Goal: Transaction & Acquisition: Book appointment/travel/reservation

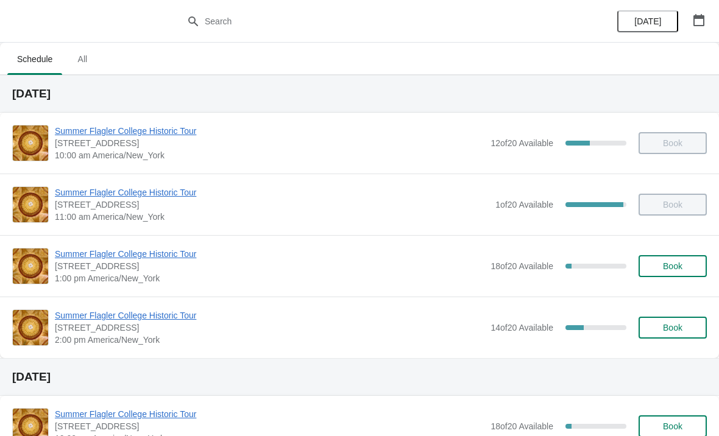
click at [116, 259] on span "Summer Flagler College Historic Tour" at bounding box center [269, 254] width 429 height 12
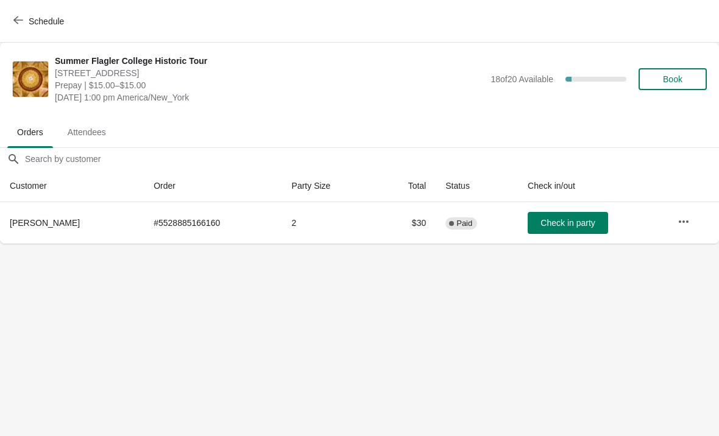
click at [538, 233] on button "Check in party" at bounding box center [567, 223] width 80 height 22
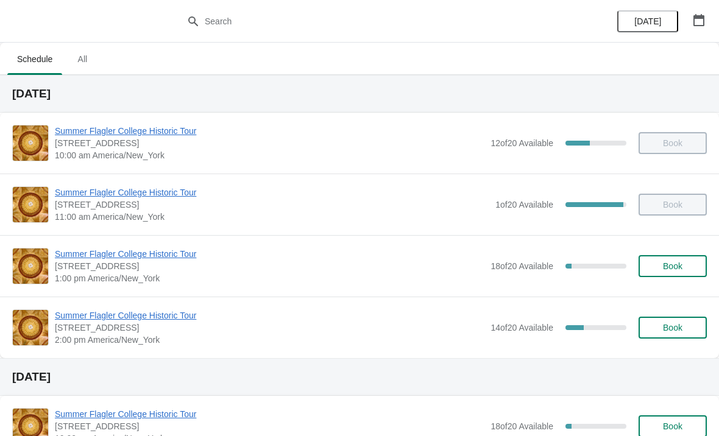
click at [75, 239] on div "Summer Flagler College Historic Tour 74 King Street, St. Augustine, FL, USA 1:0…" at bounding box center [359, 266] width 719 height 62
click at [82, 251] on span "Summer Flagler College Historic Tour" at bounding box center [269, 254] width 429 height 12
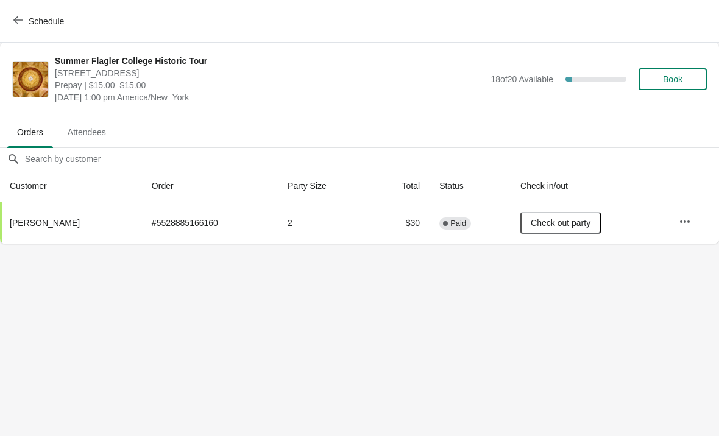
click at [29, 23] on span "Schedule" at bounding box center [46, 21] width 35 height 10
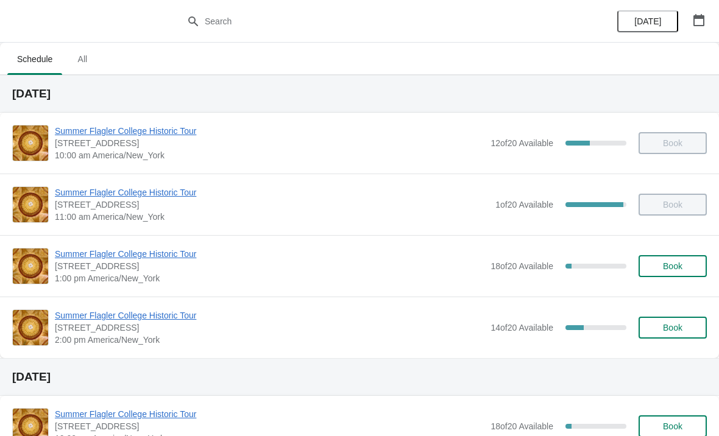
click at [674, 320] on button "Book" at bounding box center [672, 328] width 68 height 22
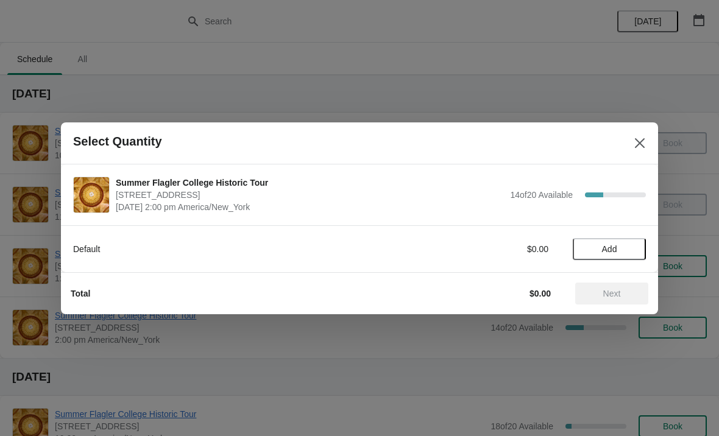
click at [611, 234] on div "Default $0.00 Add" at bounding box center [359, 243] width 572 height 34
click at [622, 246] on span "Add" at bounding box center [608, 249] width 51 height 10
click at [636, 249] on icon at bounding box center [630, 248] width 13 height 13
click at [627, 246] on icon at bounding box center [630, 248] width 13 height 13
click at [618, 299] on button "Next" at bounding box center [611, 294] width 73 height 22
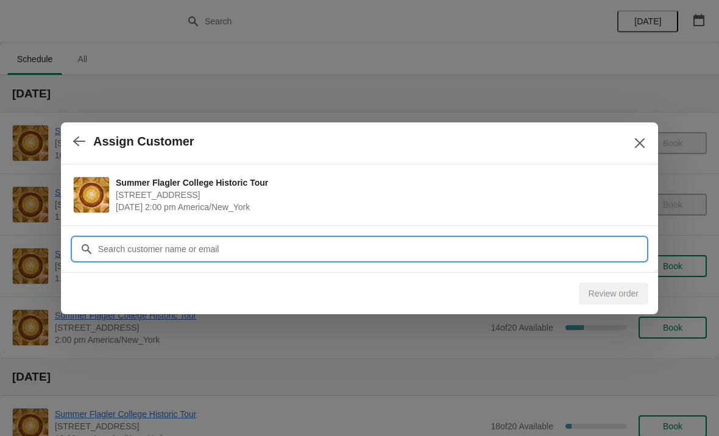
click at [386, 242] on input "Customer" at bounding box center [371, 249] width 548 height 22
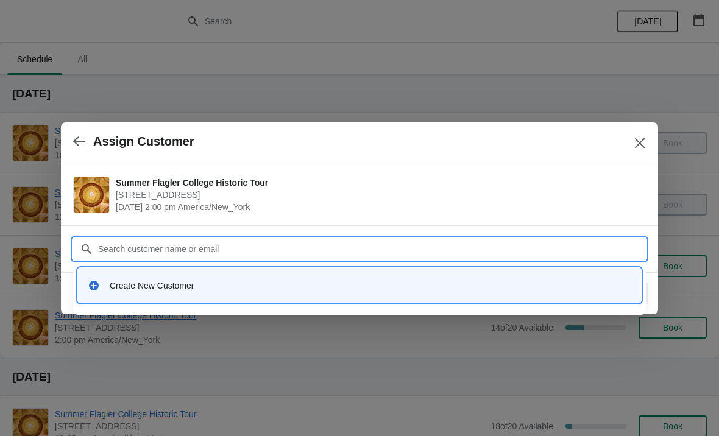
click at [189, 280] on div "Create New Customer" at bounding box center [370, 285] width 521 height 12
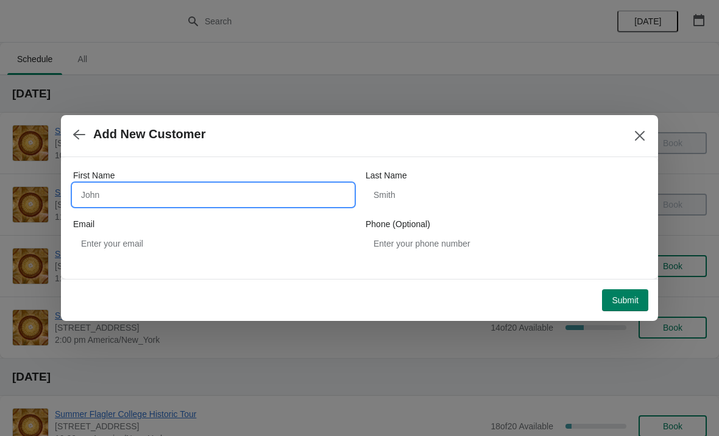
click at [205, 193] on input "First Name" at bounding box center [213, 195] width 280 height 22
type input "J"
type input "Kim"
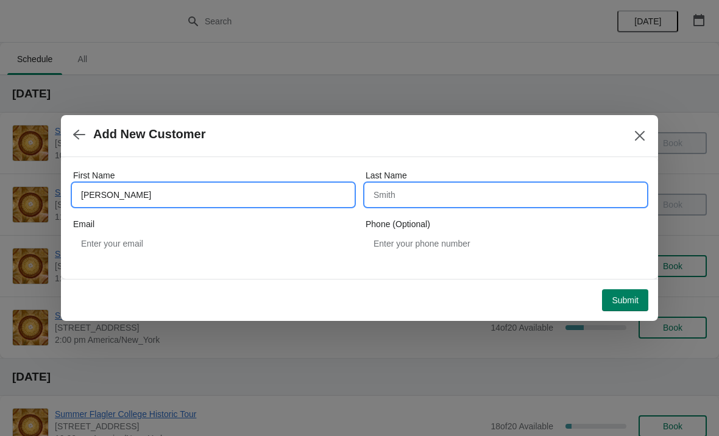
click at [485, 192] on input "Last Name" at bounding box center [505, 195] width 280 height 22
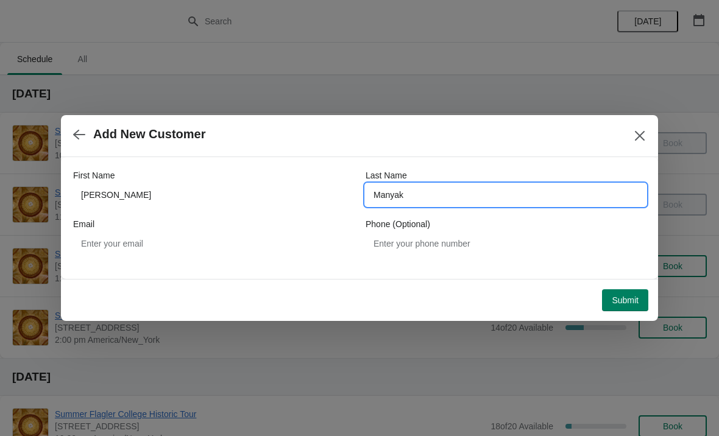
type input "Manyak"
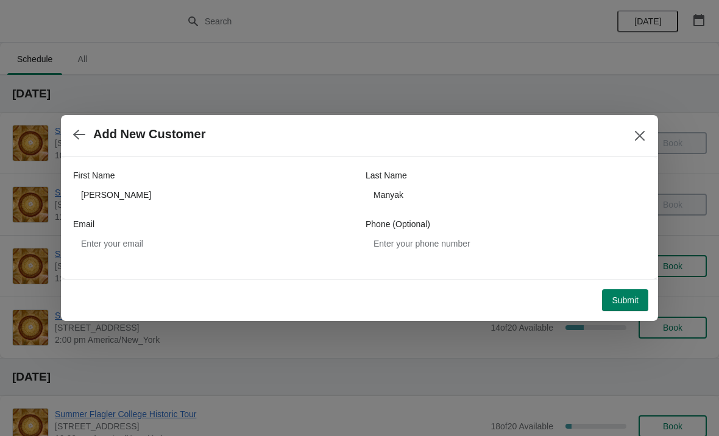
click at [635, 308] on button "Submit" at bounding box center [625, 300] width 46 height 22
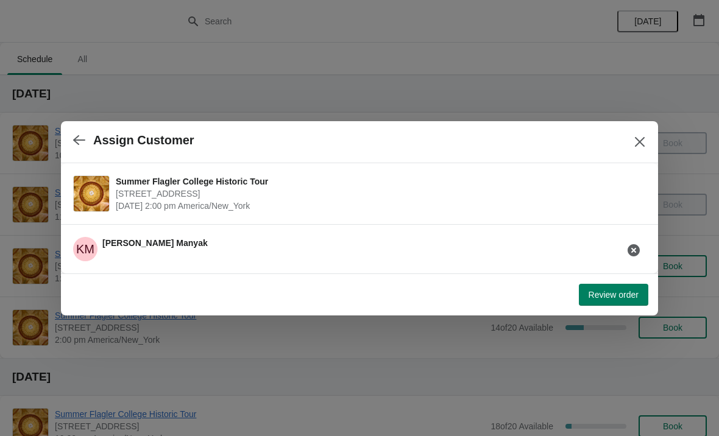
click at [626, 292] on span "Review order" at bounding box center [613, 295] width 50 height 10
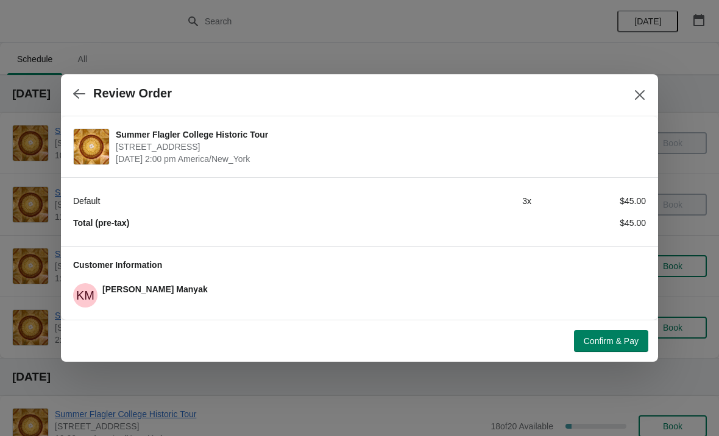
click at [618, 335] on button "Confirm & Pay" at bounding box center [611, 341] width 74 height 22
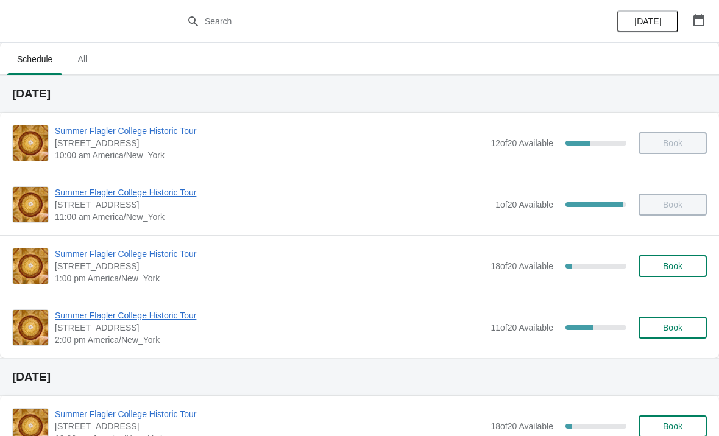
click at [91, 309] on span "Summer Flagler College Historic Tour" at bounding box center [269, 315] width 429 height 12
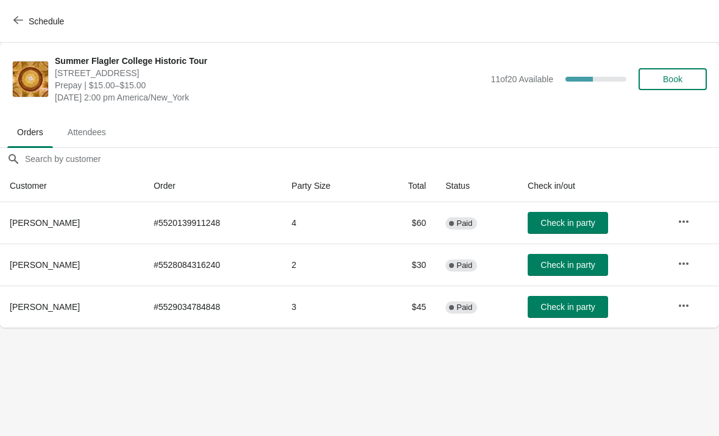
click at [565, 304] on span "Check in party" at bounding box center [567, 307] width 54 height 10
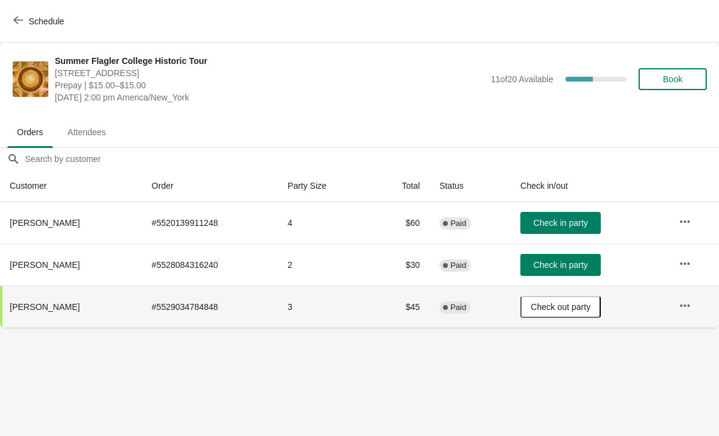
click at [578, 264] on span "Check in party" at bounding box center [560, 265] width 54 height 10
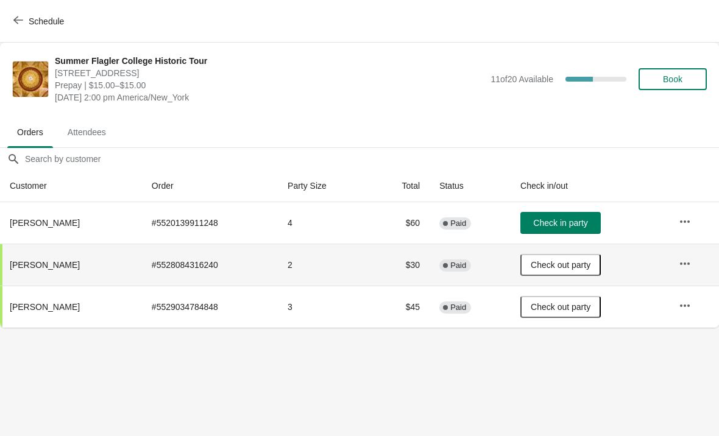
click at [187, 374] on body "Schedule Summer Flagler College Historic Tour 74 King Street, St. Augustine, FL…" at bounding box center [359, 218] width 719 height 436
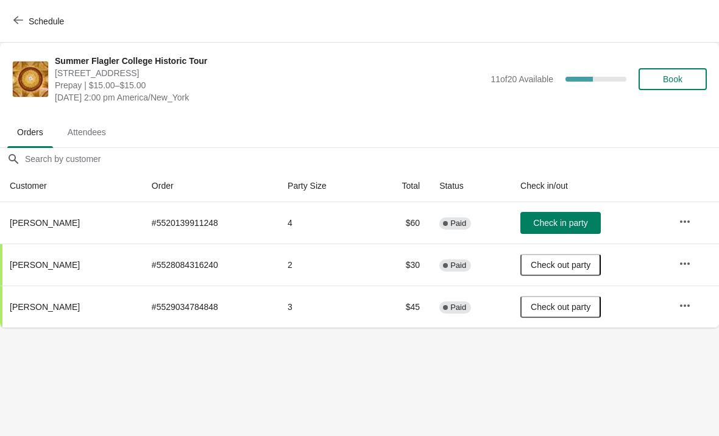
click at [567, 232] on button "Check in party" at bounding box center [560, 223] width 80 height 22
click at [670, 86] on button "Book" at bounding box center [672, 79] width 68 height 22
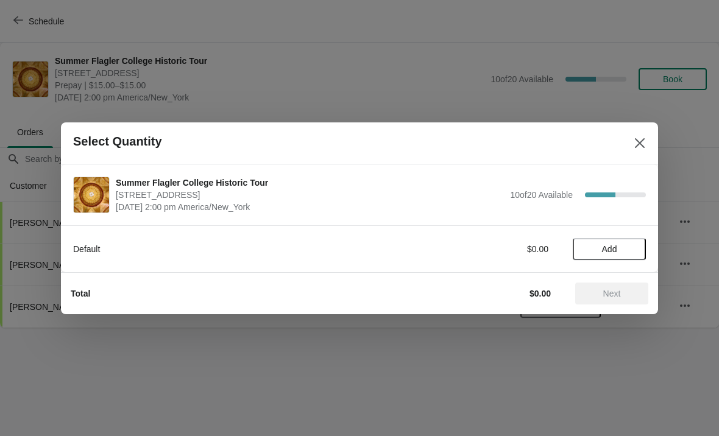
click at [622, 241] on button "Add" at bounding box center [608, 249] width 73 height 22
click at [636, 250] on icon at bounding box center [630, 248] width 13 height 13
click at [620, 298] on span "Next" at bounding box center [612, 294] width 18 height 10
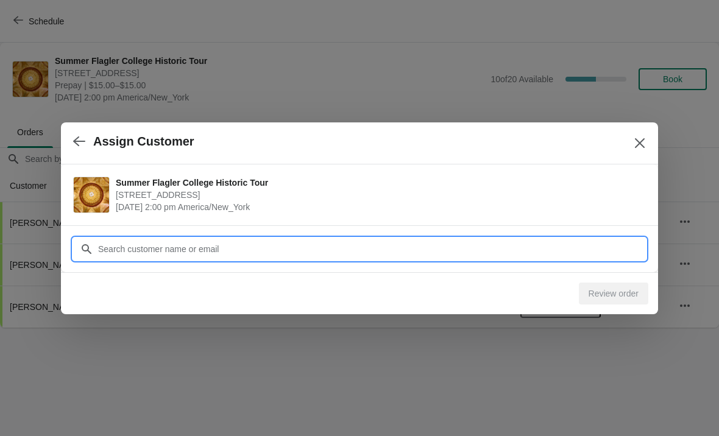
click at [134, 328] on div "Assign Customer Summer Flagler College Historic Tour 74 King Street, St. August…" at bounding box center [359, 328] width 719 height 0
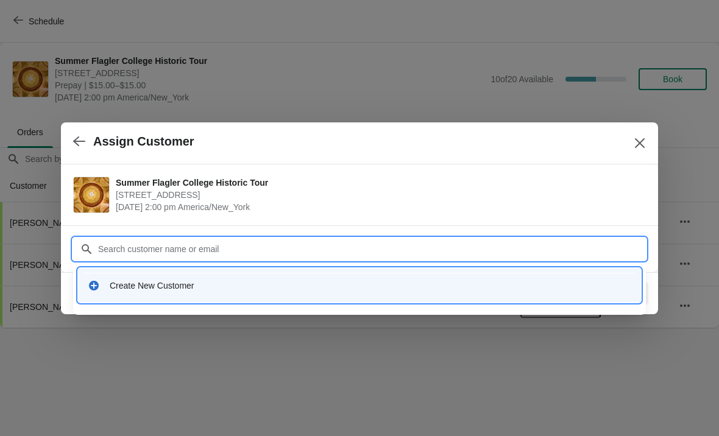
click at [435, 289] on div "Create New Customer" at bounding box center [370, 285] width 521 height 12
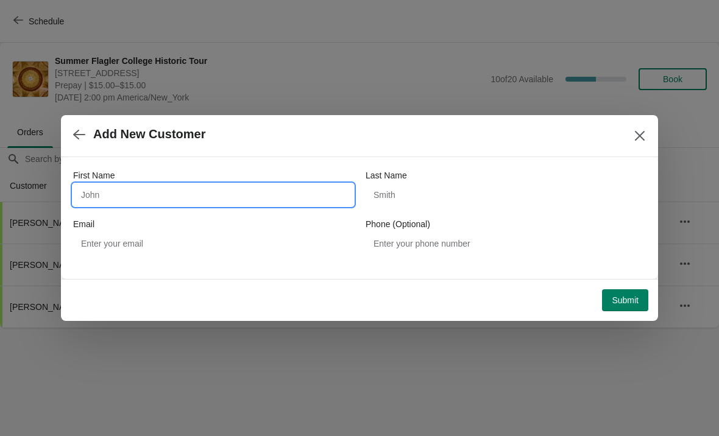
click at [105, 204] on input "First Name" at bounding box center [213, 195] width 280 height 22
type input "Robert"
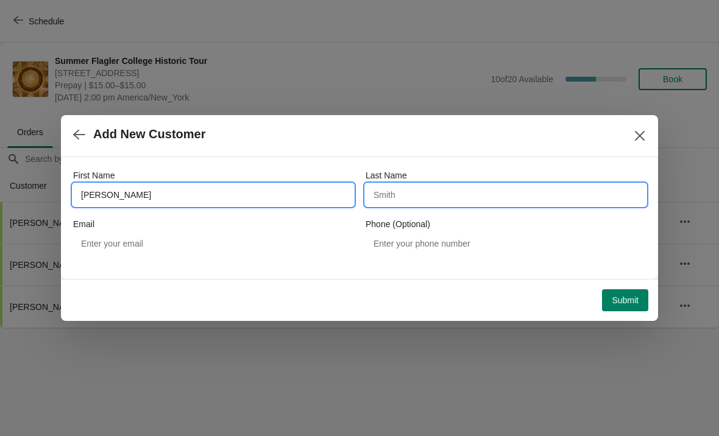
click at [484, 199] on input "Last Name" at bounding box center [505, 195] width 280 height 22
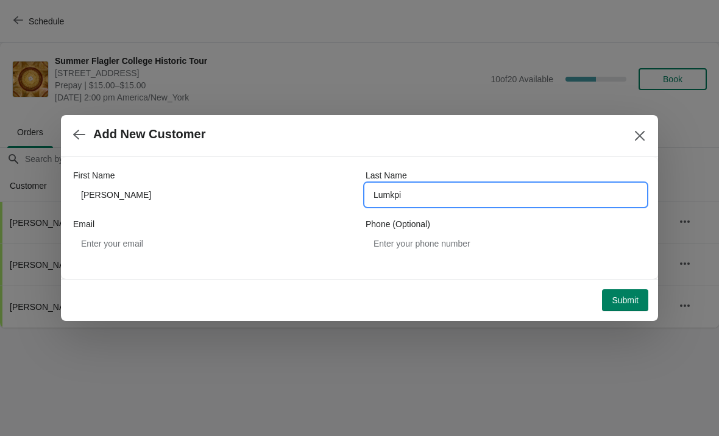
type input "Lumkpin"
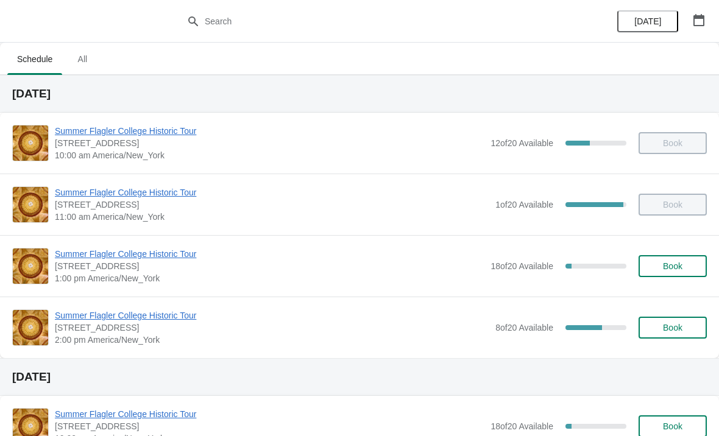
click at [675, 333] on button "Book" at bounding box center [672, 328] width 68 height 22
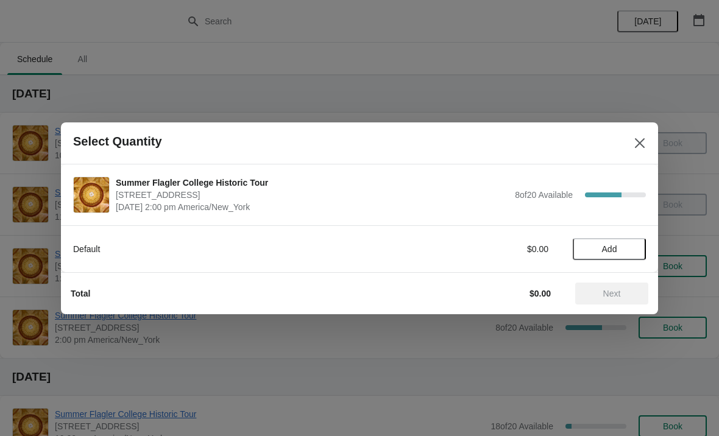
click at [614, 253] on span "Add" at bounding box center [609, 249] width 15 height 10
click at [632, 289] on span "Next" at bounding box center [612, 294] width 54 height 10
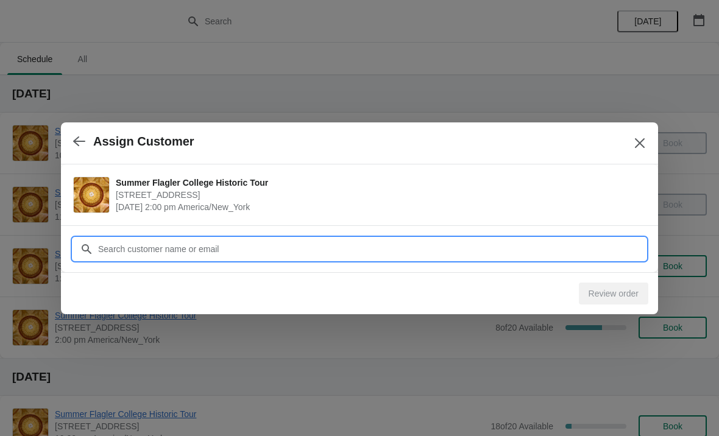
click at [529, 244] on input "Customer" at bounding box center [371, 249] width 548 height 22
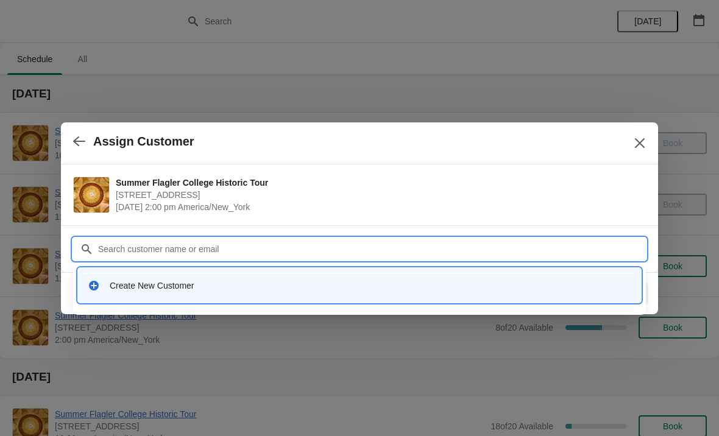
click at [308, 293] on div "Create New Customer" at bounding box center [359, 285] width 553 height 25
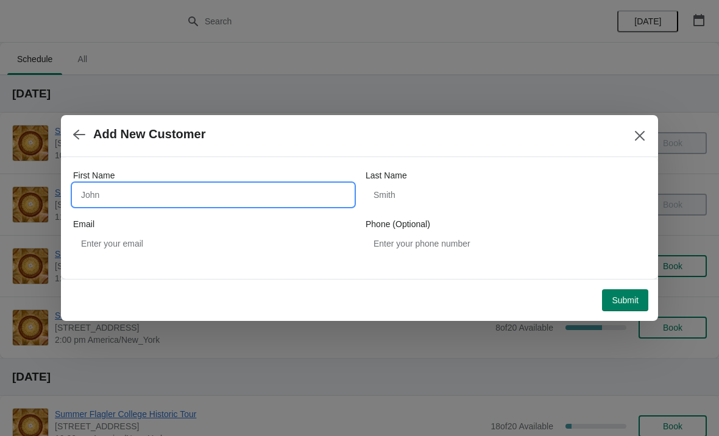
click at [297, 185] on input "First Name" at bounding box center [213, 195] width 280 height 22
type input "L"
click at [76, 131] on icon "button" at bounding box center [79, 134] width 12 height 12
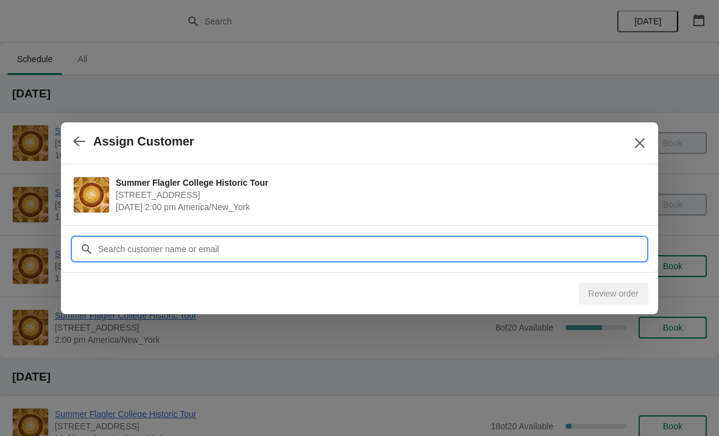
click at [381, 253] on input "Customer" at bounding box center [371, 249] width 548 height 22
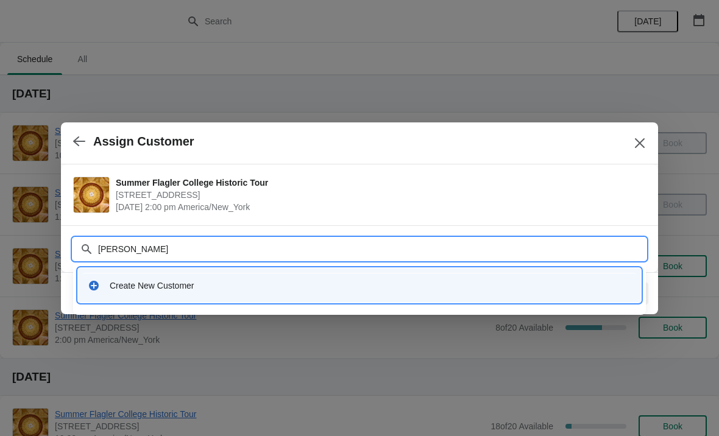
type input "[PERSON_NAME]"
click at [435, 268] on div "Create New Customer" at bounding box center [359, 285] width 563 height 35
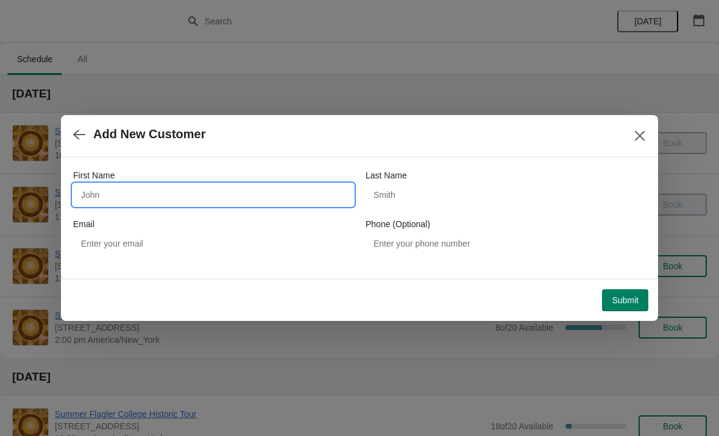
click at [245, 201] on input "First Name" at bounding box center [213, 195] width 280 height 22
type input "[PERSON_NAME]"
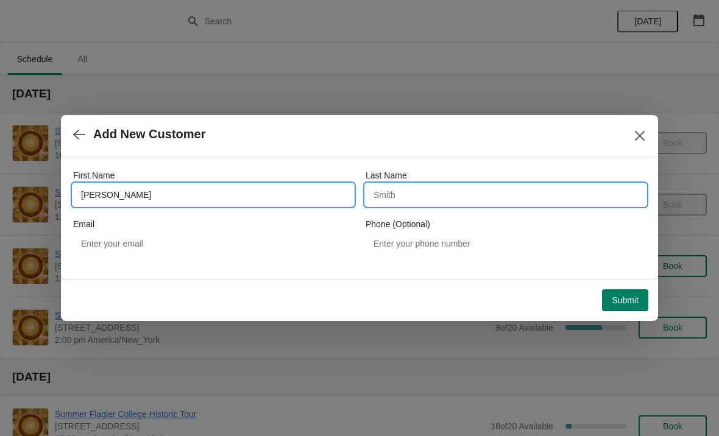
click at [469, 193] on input "Last Name" at bounding box center [505, 195] width 280 height 22
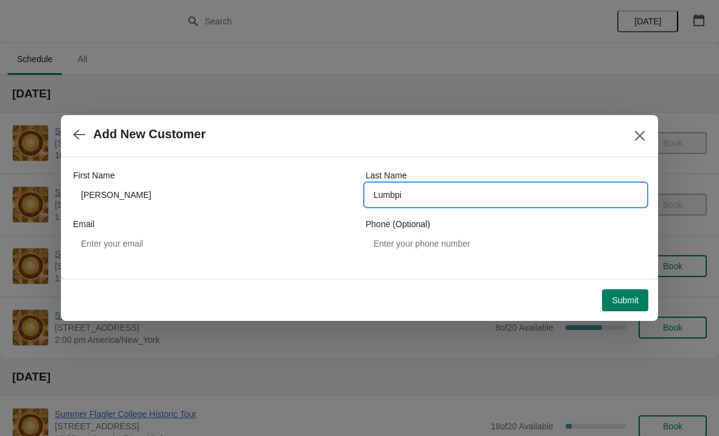
type input "Lumbpin"
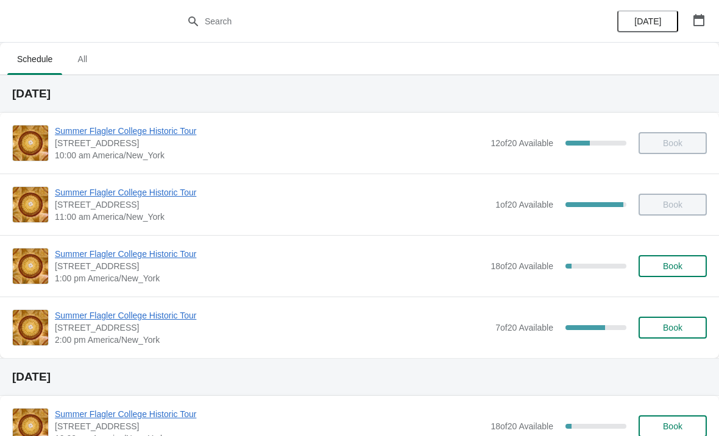
click at [144, 305] on div "Summer Flagler College Historic Tour [STREET_ADDRESS][PERSON_NAME] 2:00 pm [GEO…" at bounding box center [359, 328] width 719 height 62
click at [172, 311] on span "Summer Flagler College Historic Tour" at bounding box center [272, 315] width 434 height 12
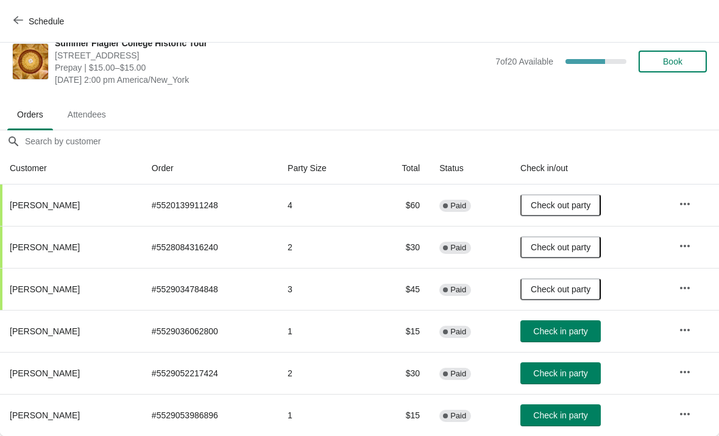
scroll to position [18, 0]
click at [583, 338] on button "Check in party" at bounding box center [560, 331] width 80 height 22
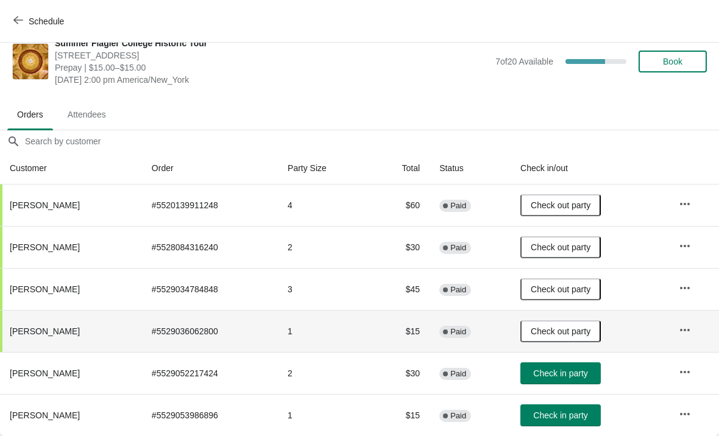
click at [583, 368] on span "Check in party" at bounding box center [560, 373] width 54 height 10
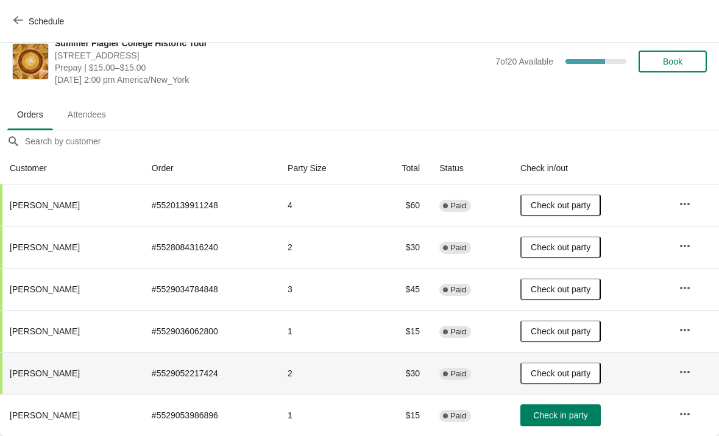
click at [582, 409] on button "Check in party" at bounding box center [560, 415] width 80 height 22
